Goal: Transaction & Acquisition: Book appointment/travel/reservation

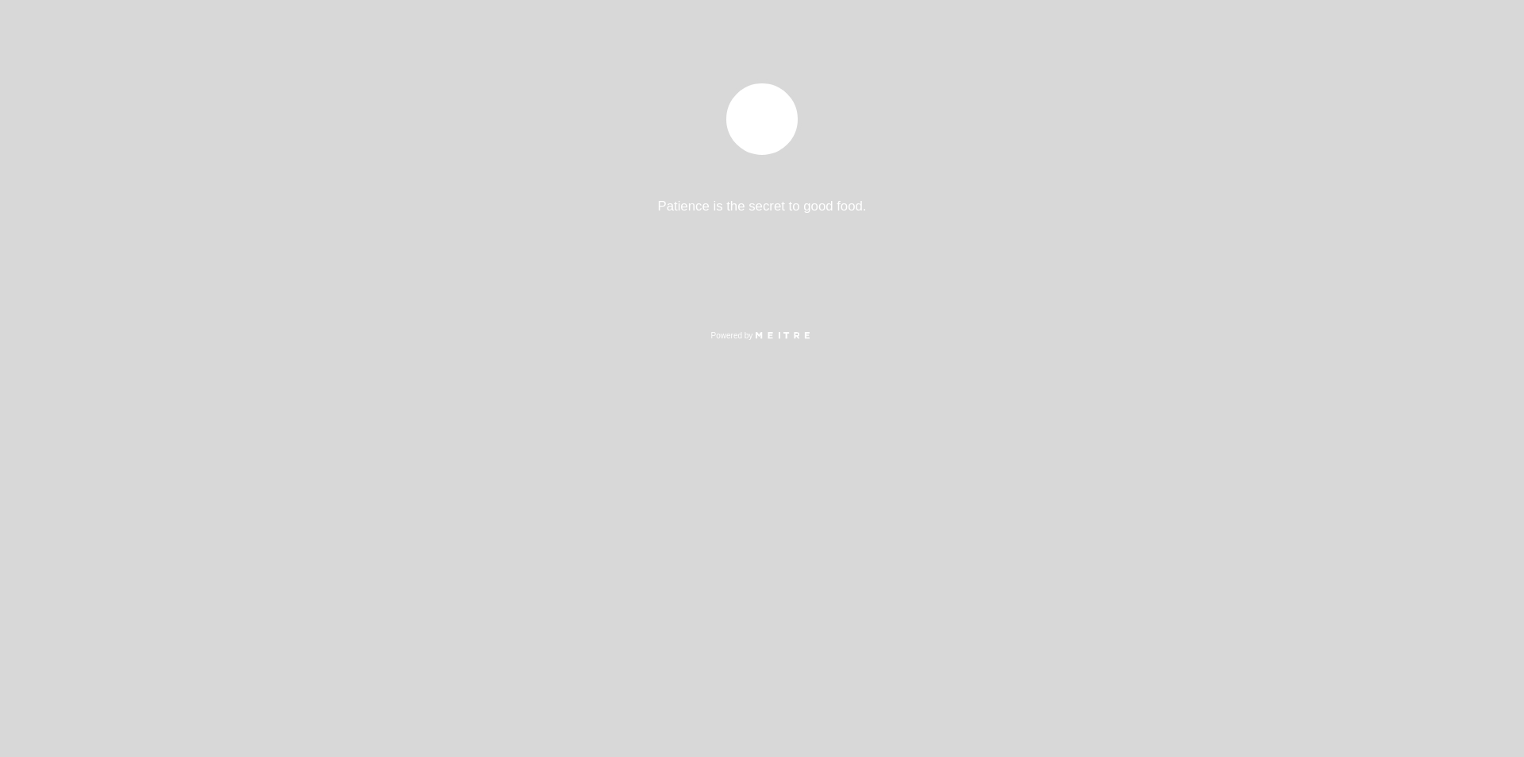
select select "es"
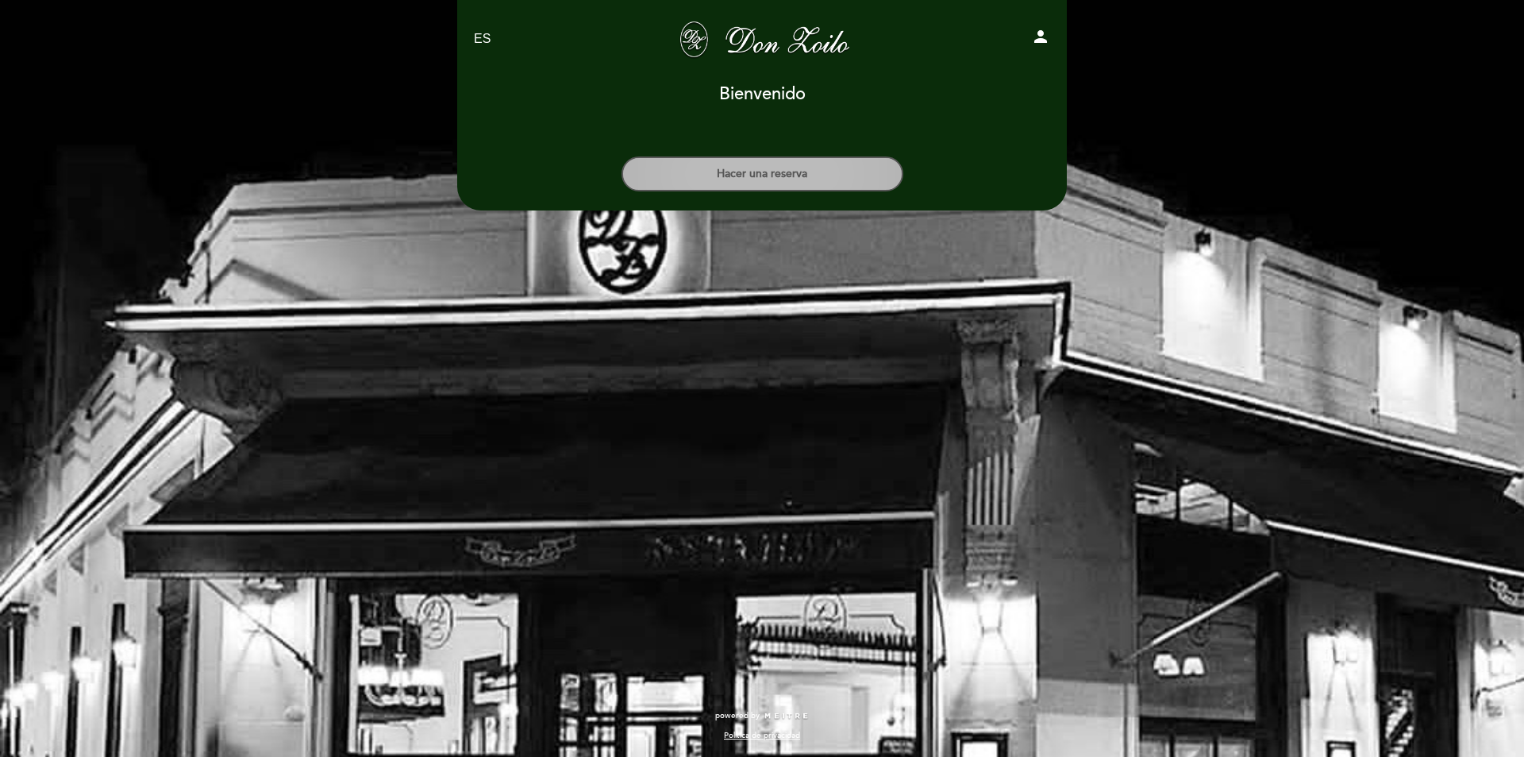
click at [819, 179] on button "Hacer una reserva" at bounding box center [763, 173] width 282 height 35
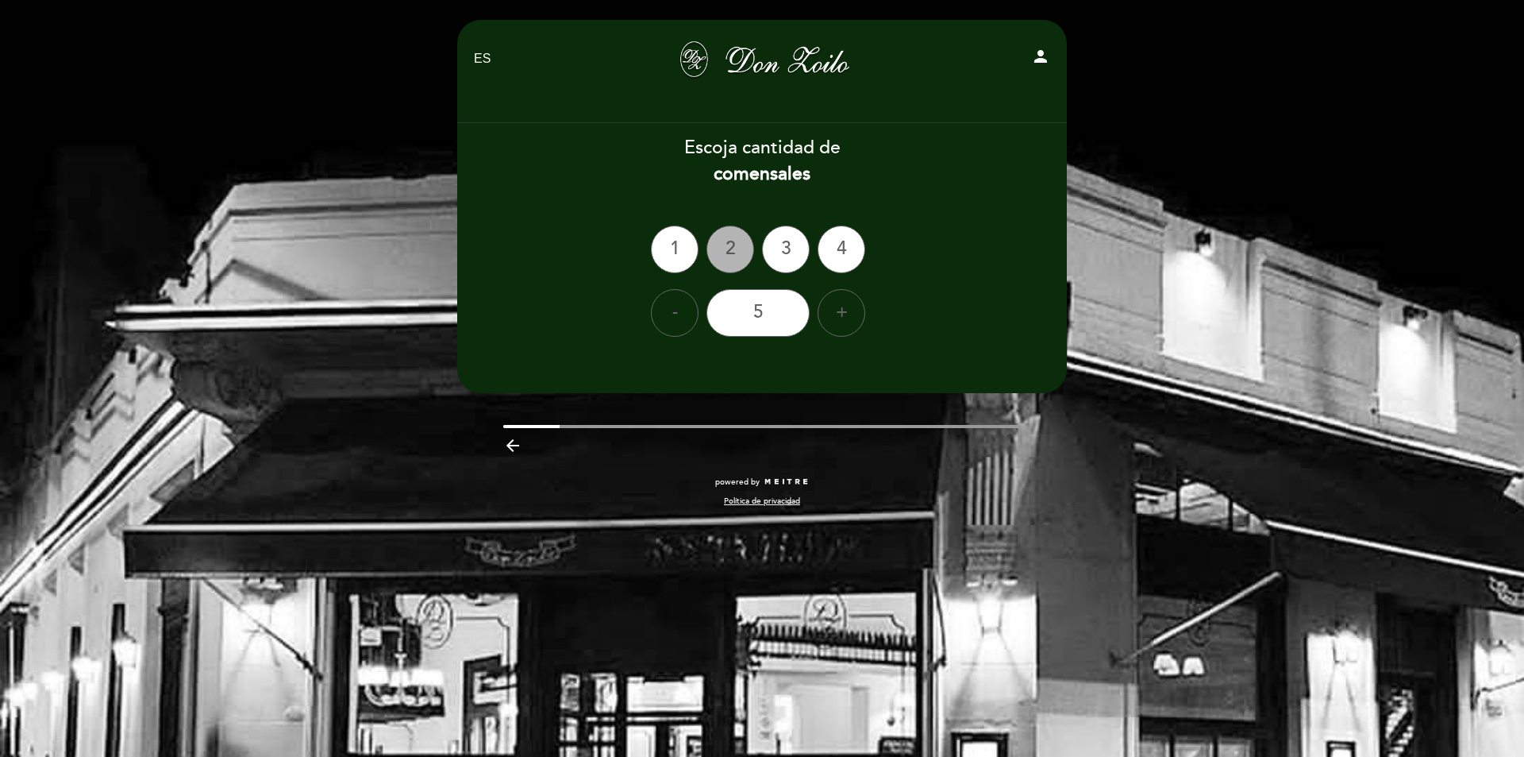
click at [741, 256] on div "2" at bounding box center [731, 249] width 48 height 48
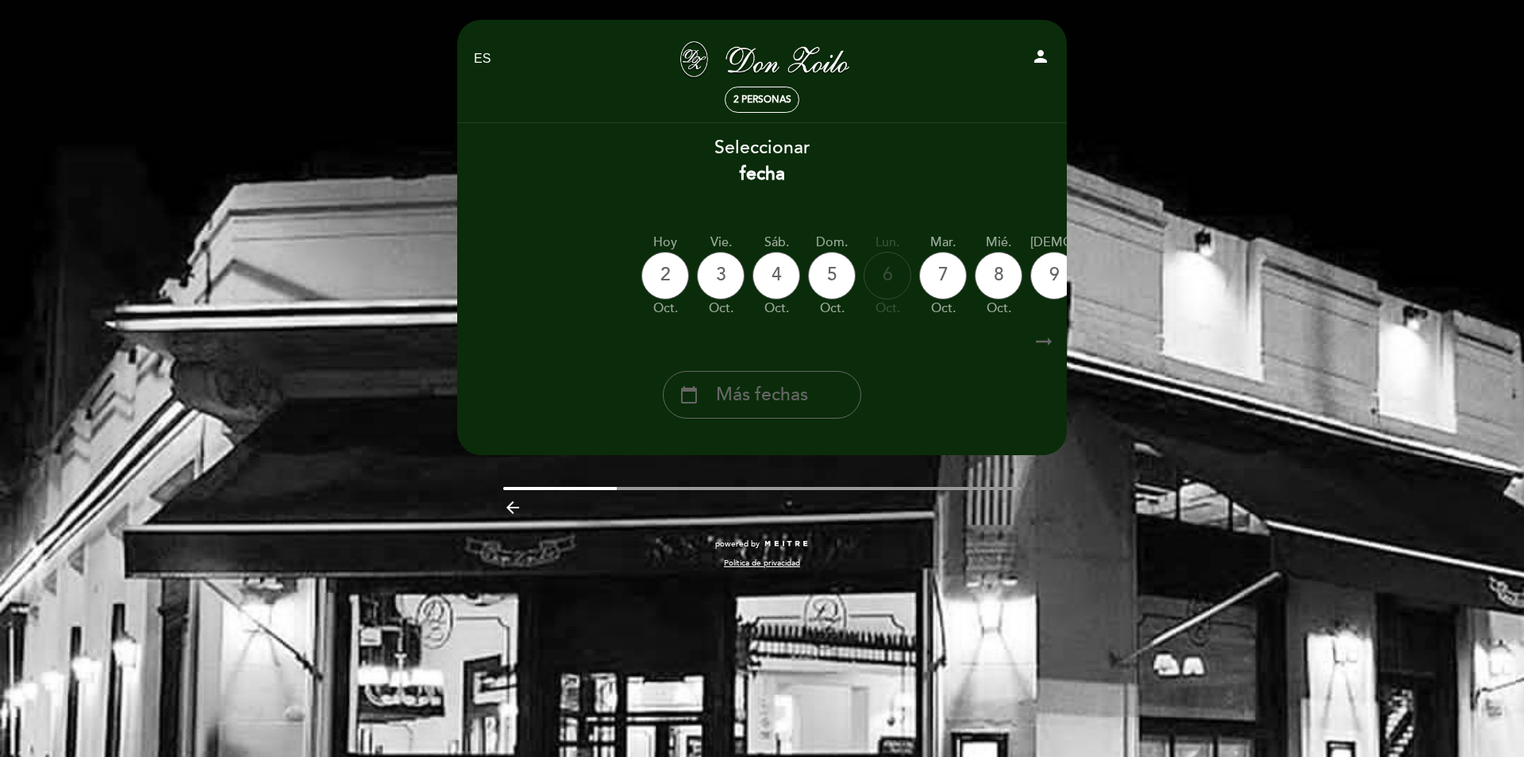
click at [1038, 341] on icon "arrow_right_alt" at bounding box center [1044, 342] width 24 height 34
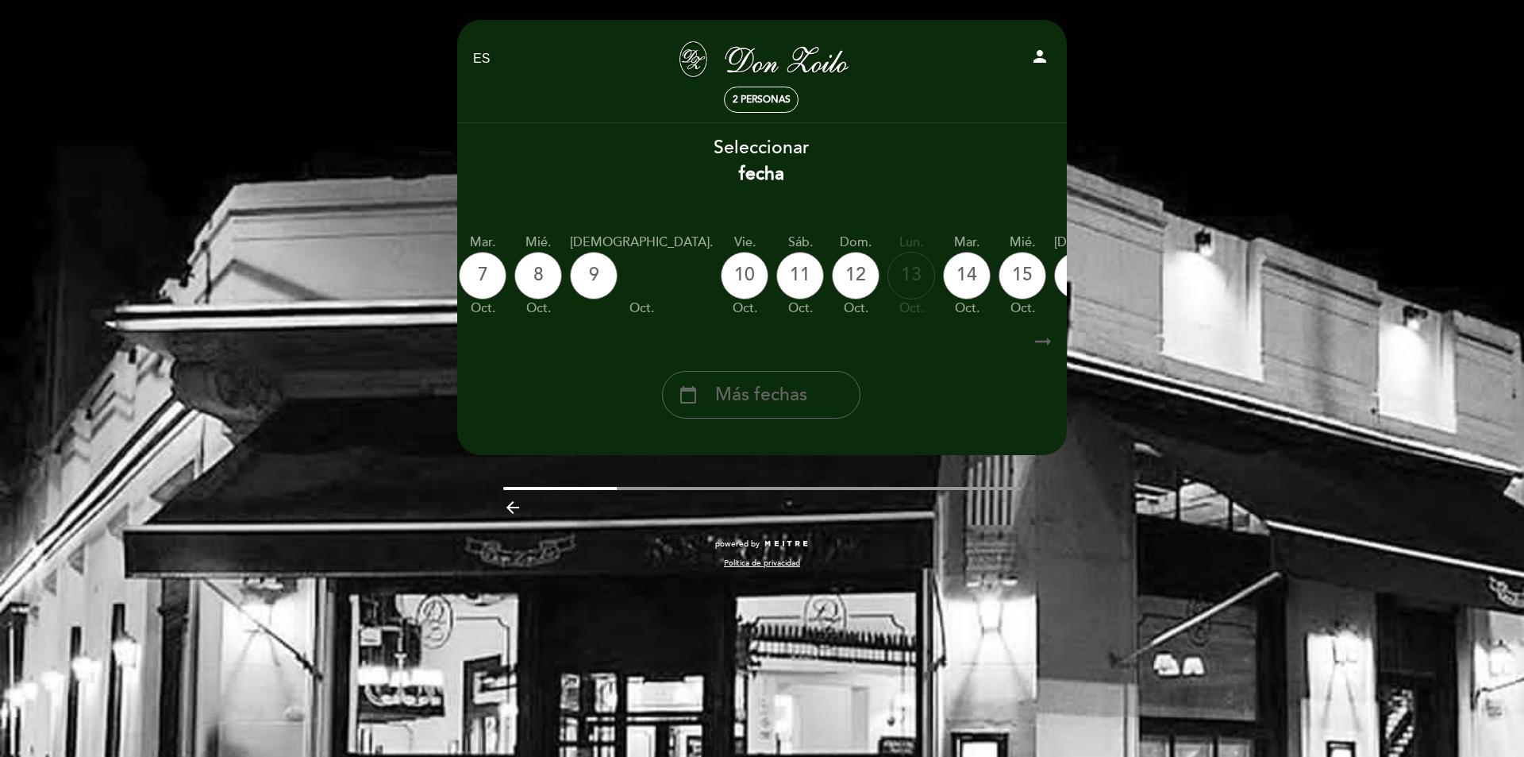
scroll to position [0, 463]
click at [1038, 341] on icon "arrow_right_alt" at bounding box center [1043, 342] width 24 height 34
click at [1043, 340] on icon "arrow_right_alt" at bounding box center [1043, 342] width 24 height 34
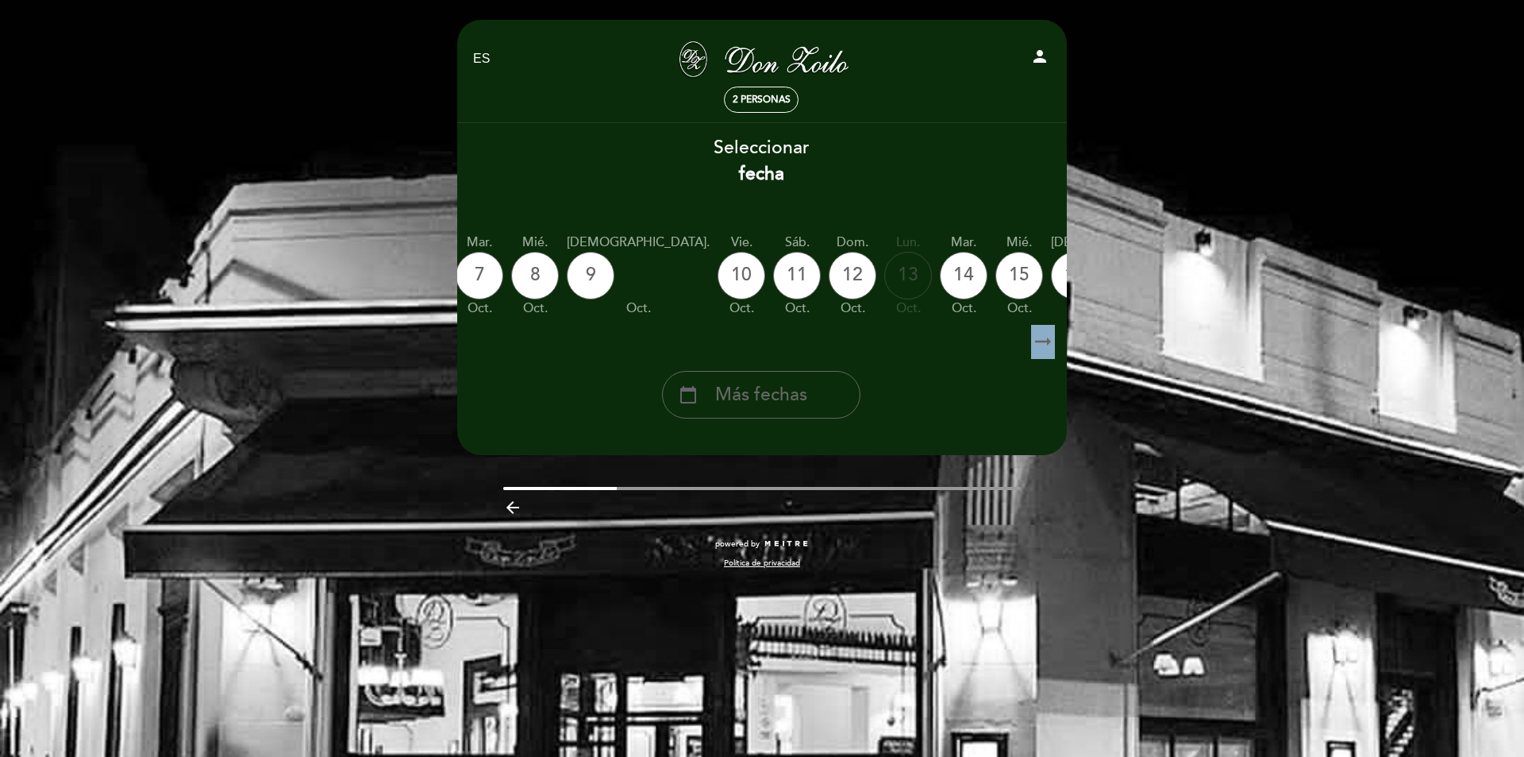
click at [1043, 340] on icon "arrow_right_alt" at bounding box center [1043, 342] width 24 height 34
click at [783, 406] on span "Más fechas" at bounding box center [761, 395] width 92 height 26
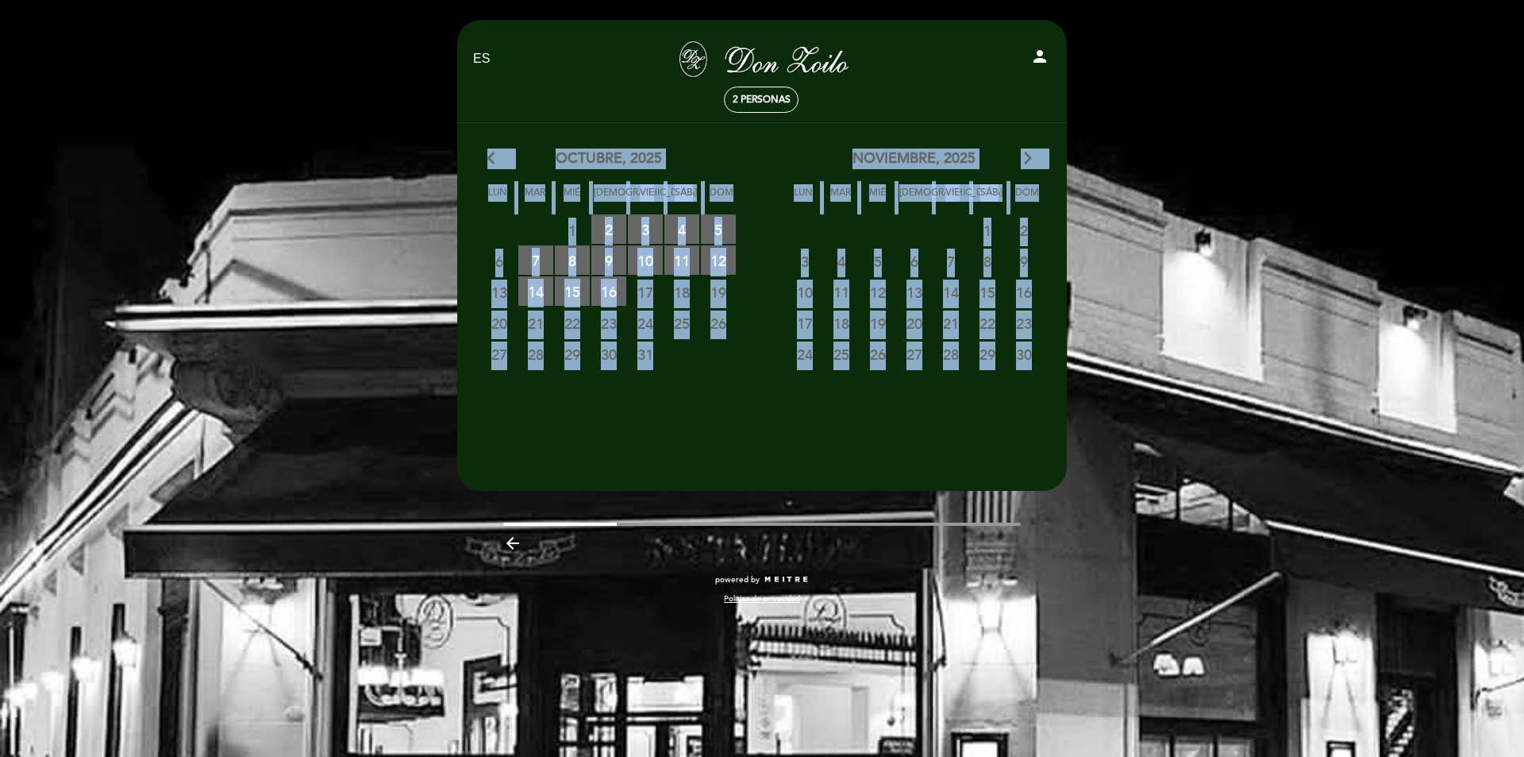
click at [575, 322] on span "22" at bounding box center [572, 322] width 35 height 29
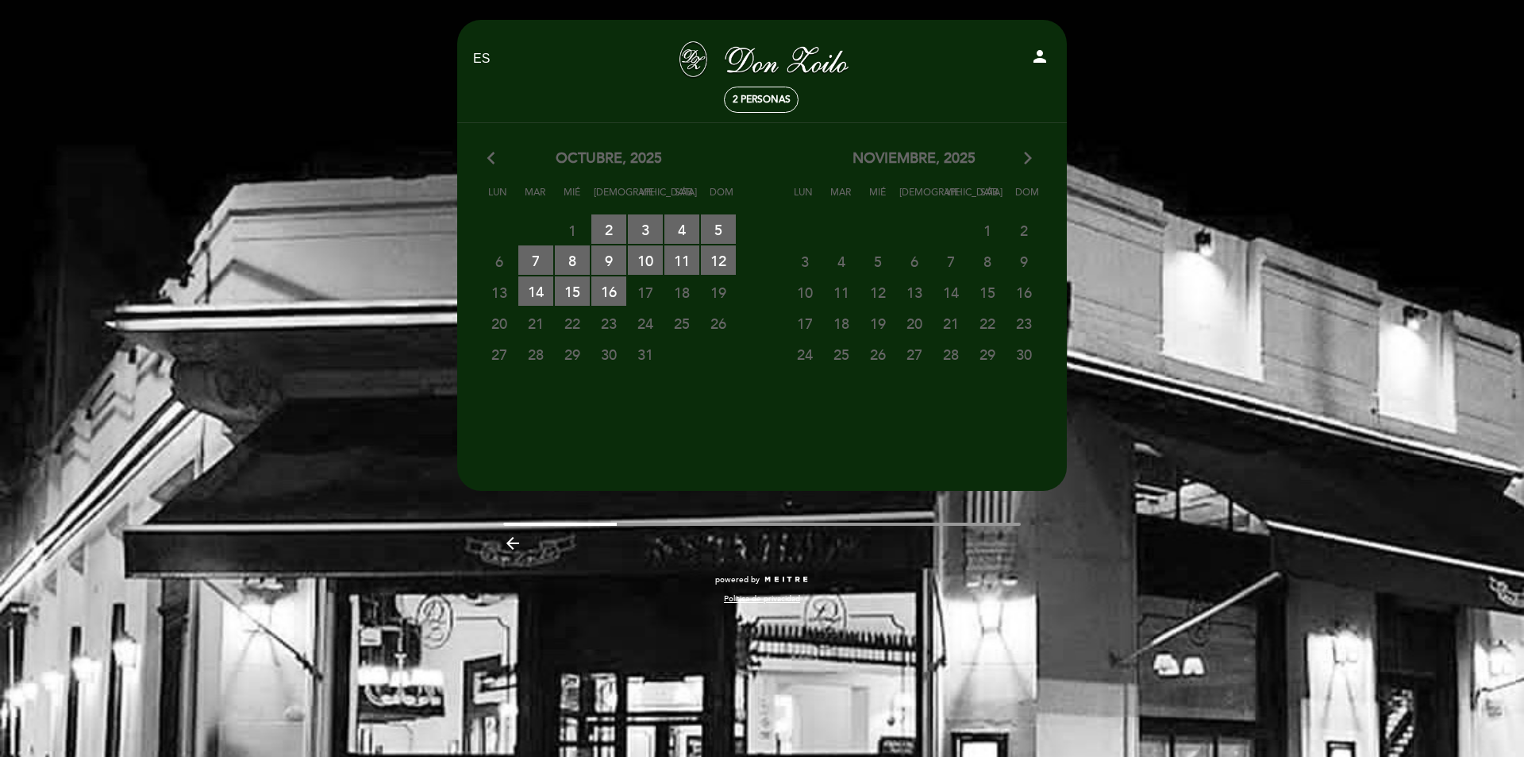
click at [1135, 46] on div "EN ES PT [PERSON_NAME] person 2 personas [GEOGRAPHIC_DATA] [GEOGRAPHIC_DATA], C…" at bounding box center [762, 378] width 1524 height 757
click at [1269, 60] on div "EN ES PT [PERSON_NAME] person 2 personas [GEOGRAPHIC_DATA] [GEOGRAPHIC_DATA], C…" at bounding box center [762, 378] width 1524 height 757
drag, startPoint x: 352, startPoint y: 101, endPoint x: 133, endPoint y: 103, distance: 218.3
click at [343, 98] on div "EN ES PT [PERSON_NAME] person 2 personas [GEOGRAPHIC_DATA] [GEOGRAPHIC_DATA], C…" at bounding box center [762, 378] width 1524 height 757
